Goal: Navigation & Orientation: Find specific page/section

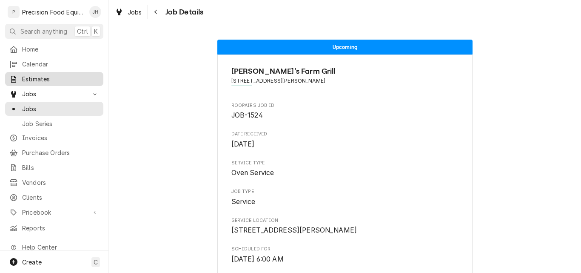
click at [55, 81] on div "Estimates" at bounding box center [54, 79] width 95 height 11
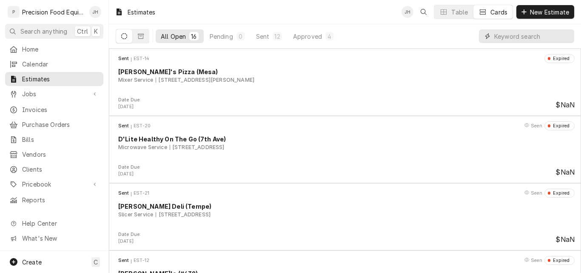
click at [507, 34] on input "Dynamic Content Wrapper" at bounding box center [532, 36] width 76 height 14
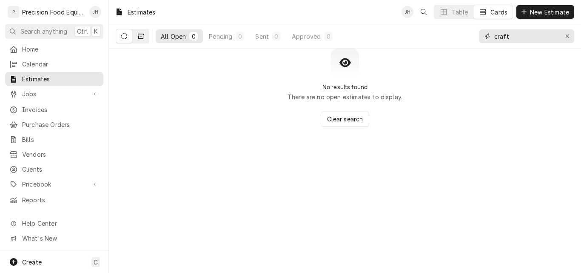
type input "craft"
click at [140, 36] on icon "Dynamic Content Wrapper" at bounding box center [141, 36] width 6 height 6
click at [128, 38] on button "Dynamic Content Wrapper" at bounding box center [124, 36] width 16 height 14
click at [569, 36] on icon "Erase input" at bounding box center [567, 36] width 5 height 6
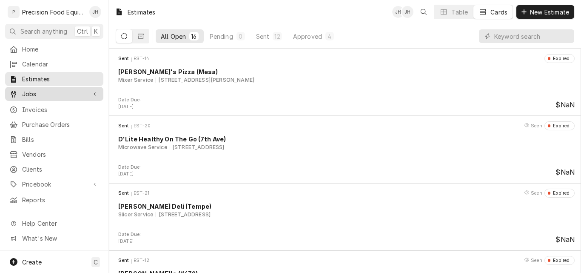
click at [37, 95] on span "Jobs" at bounding box center [54, 93] width 64 height 9
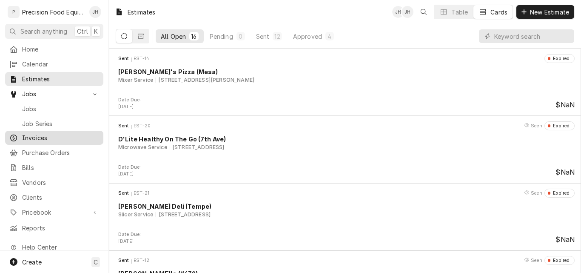
click at [35, 137] on span "Invoices" at bounding box center [60, 137] width 77 height 9
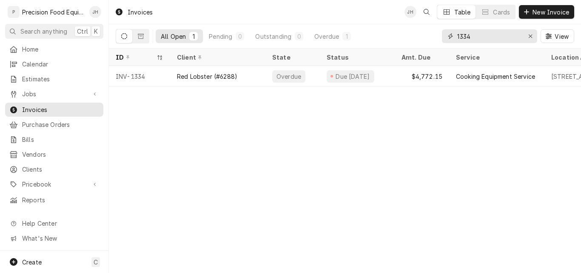
drag, startPoint x: 472, startPoint y: 39, endPoint x: 415, endPoint y: 40, distance: 57.0
click at [415, 40] on div "All Open 1 Pending 0 Outstanding 0 Overdue 1 1334 View" at bounding box center [345, 36] width 458 height 24
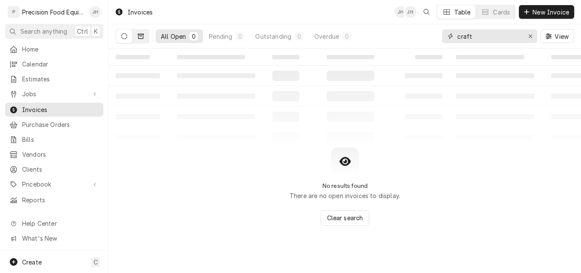
type input "craft"
click at [142, 37] on icon "Dynamic Content Wrapper" at bounding box center [141, 36] width 6 height 6
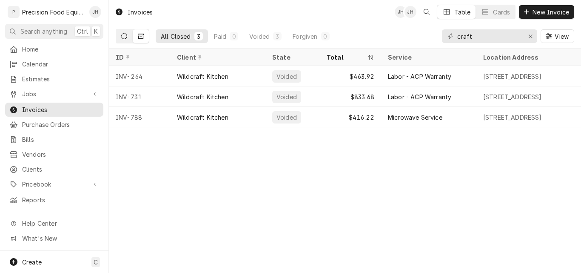
click at [123, 40] on button "Dynamic Content Wrapper" at bounding box center [124, 36] width 16 height 14
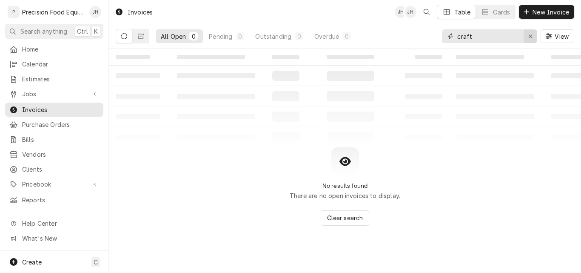
click at [529, 37] on icon "Erase input" at bounding box center [530, 35] width 3 height 3
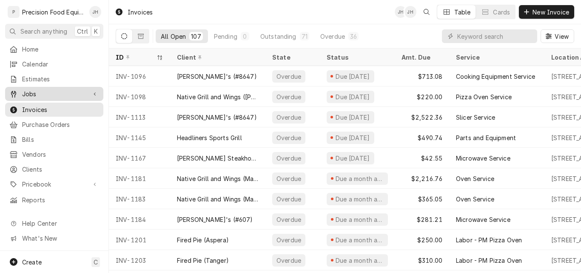
click at [29, 90] on span "Jobs" at bounding box center [54, 93] width 64 height 9
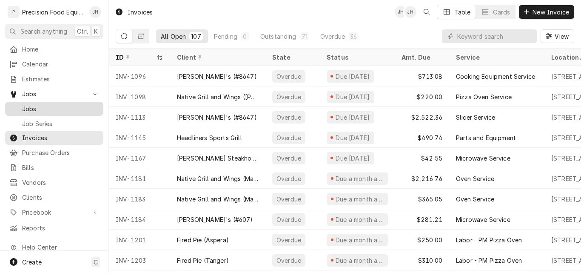
click at [50, 108] on span "Jobs" at bounding box center [60, 108] width 77 height 9
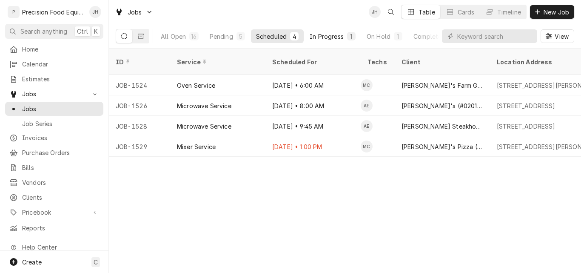
click at [330, 35] on div "In Progress" at bounding box center [327, 36] width 34 height 9
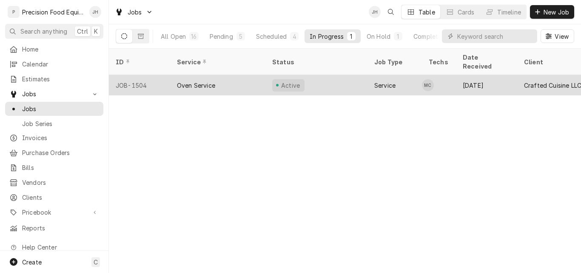
click at [232, 75] on div "Oven Service" at bounding box center [217, 85] width 95 height 20
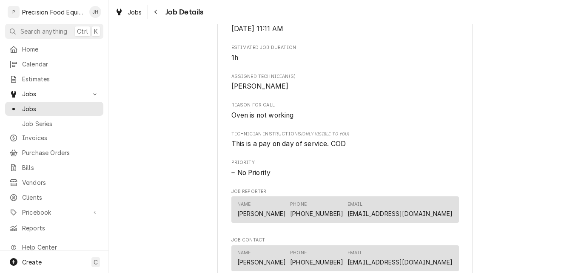
scroll to position [468, 0]
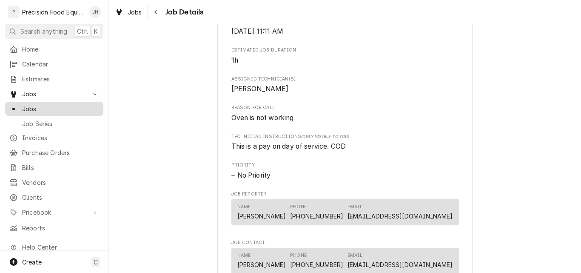
click at [37, 104] on span "Jobs" at bounding box center [60, 108] width 77 height 9
